Goal: Task Accomplishment & Management: Manage account settings

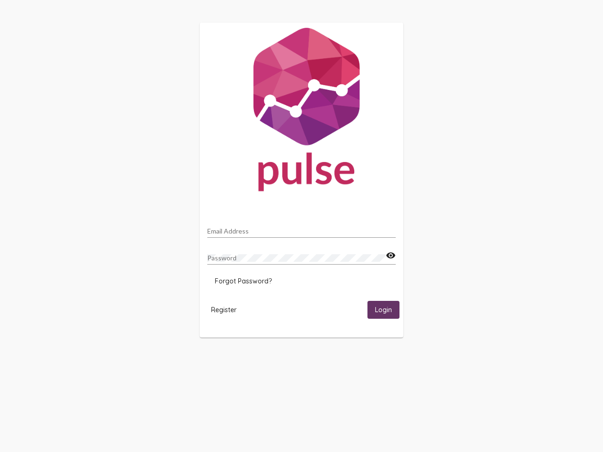
click at [301, 228] on input "Email Address" at bounding box center [301, 231] width 188 height 8
click at [390, 256] on mat-icon "visibility" at bounding box center [391, 255] width 10 height 11
click at [243, 281] on span "Forgot Password?" at bounding box center [243, 281] width 57 height 8
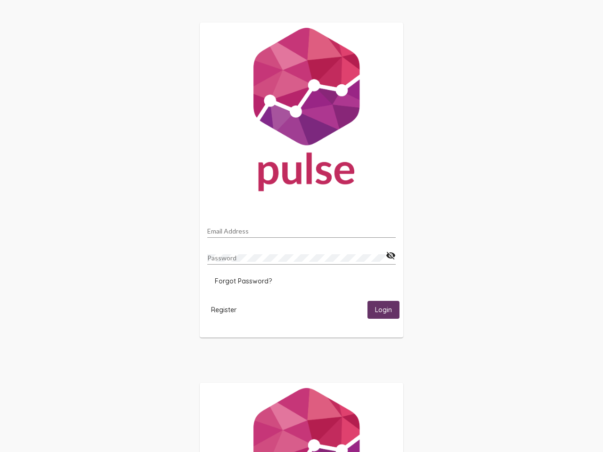
click at [224, 309] on span "Register" at bounding box center [223, 309] width 25 height 8
click at [383, 309] on html "Email Address Password visibility_off Forgot Password? Register Login" at bounding box center [301, 305] width 603 height 610
